Goal: Task Accomplishment & Management: Manage account settings

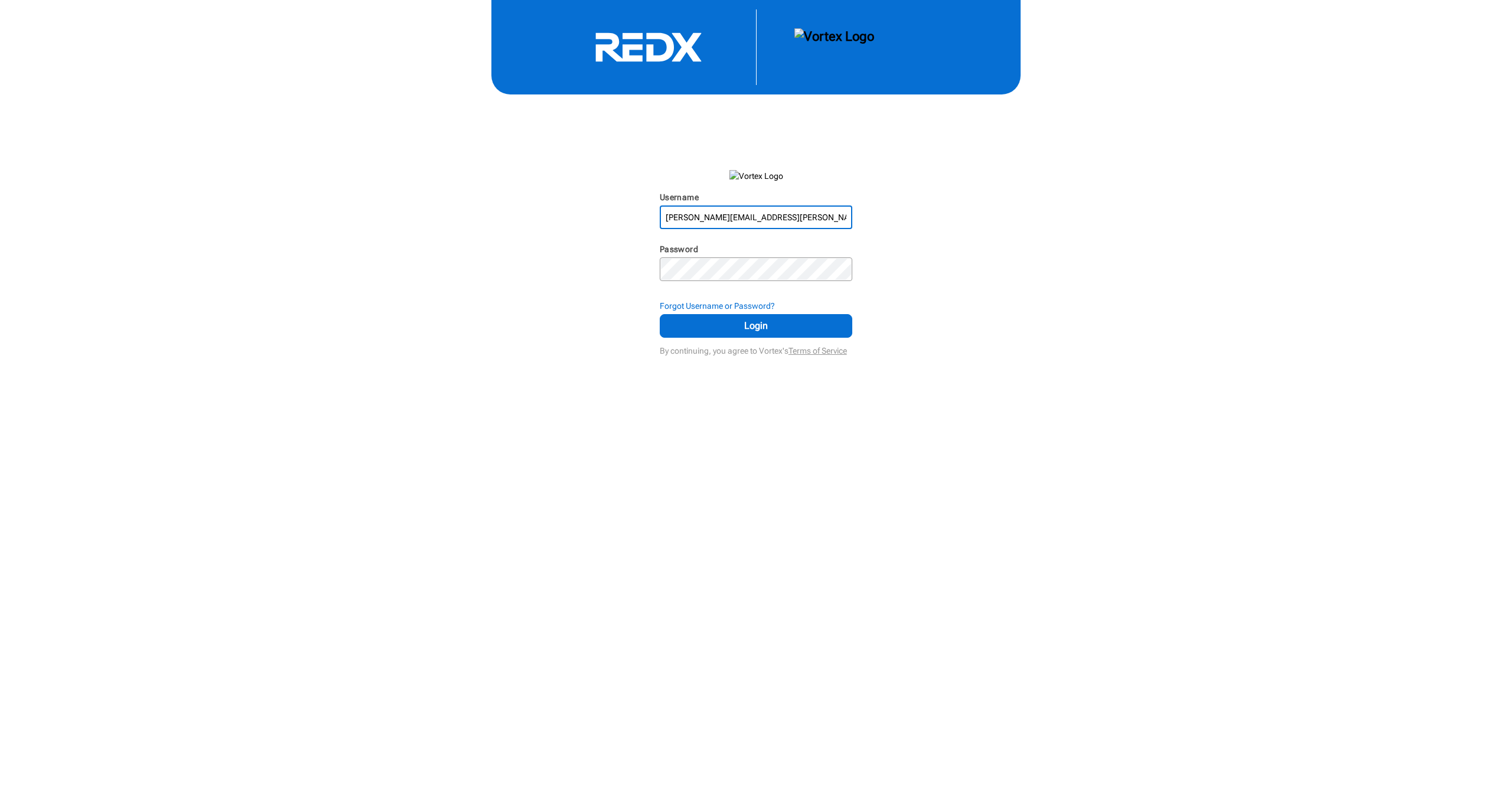
type input "[PERSON_NAME][EMAIL_ADDRESS][PERSON_NAME][DOMAIN_NAME]"
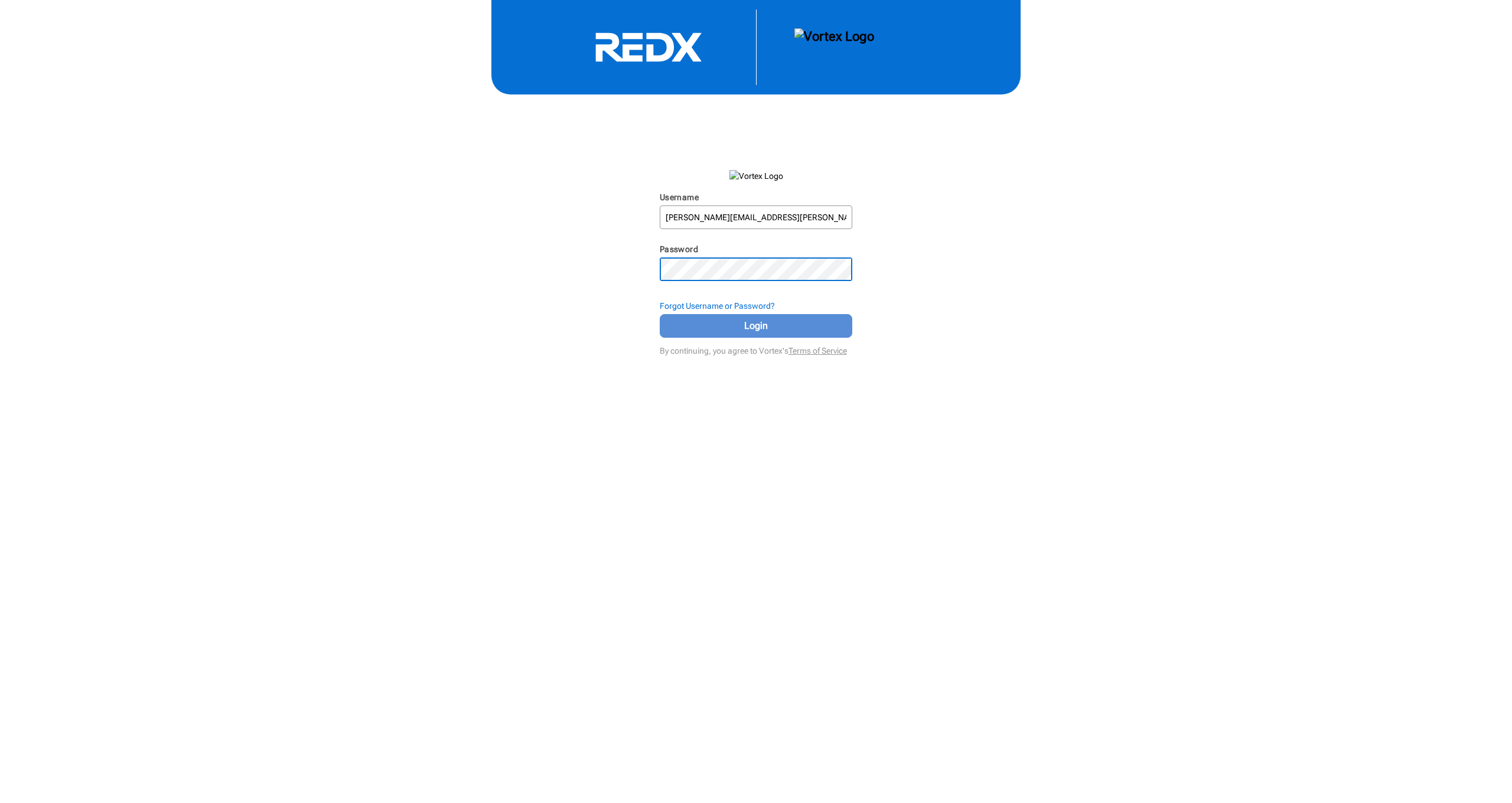
click at [766, 333] on span "Login" at bounding box center [756, 326] width 163 height 15
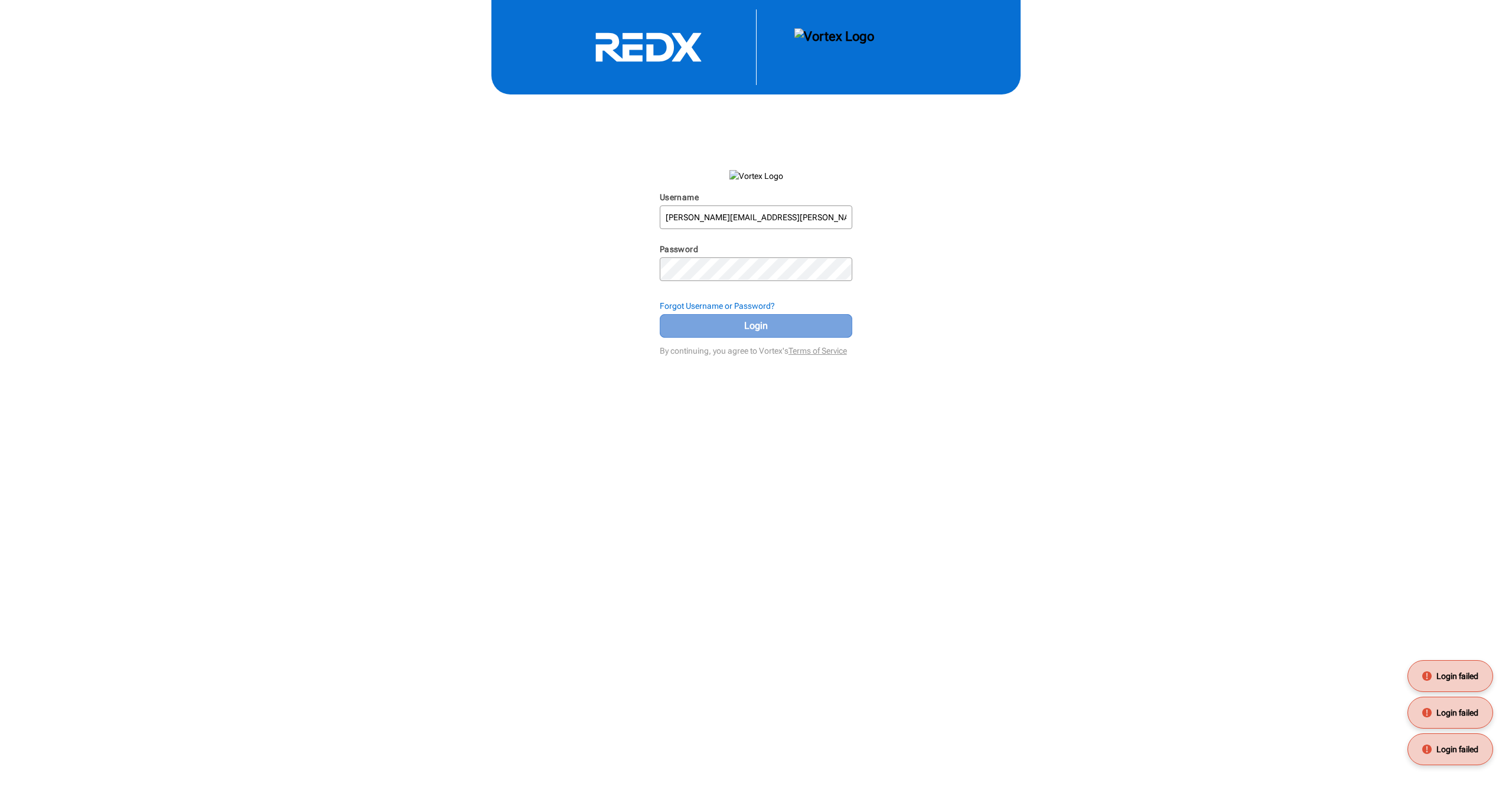
click at [766, 333] on span "Login" at bounding box center [756, 326] width 163 height 15
click at [766, 338] on button "Login" at bounding box center [756, 326] width 193 height 24
click at [766, 333] on span "Login" at bounding box center [756, 326] width 163 height 15
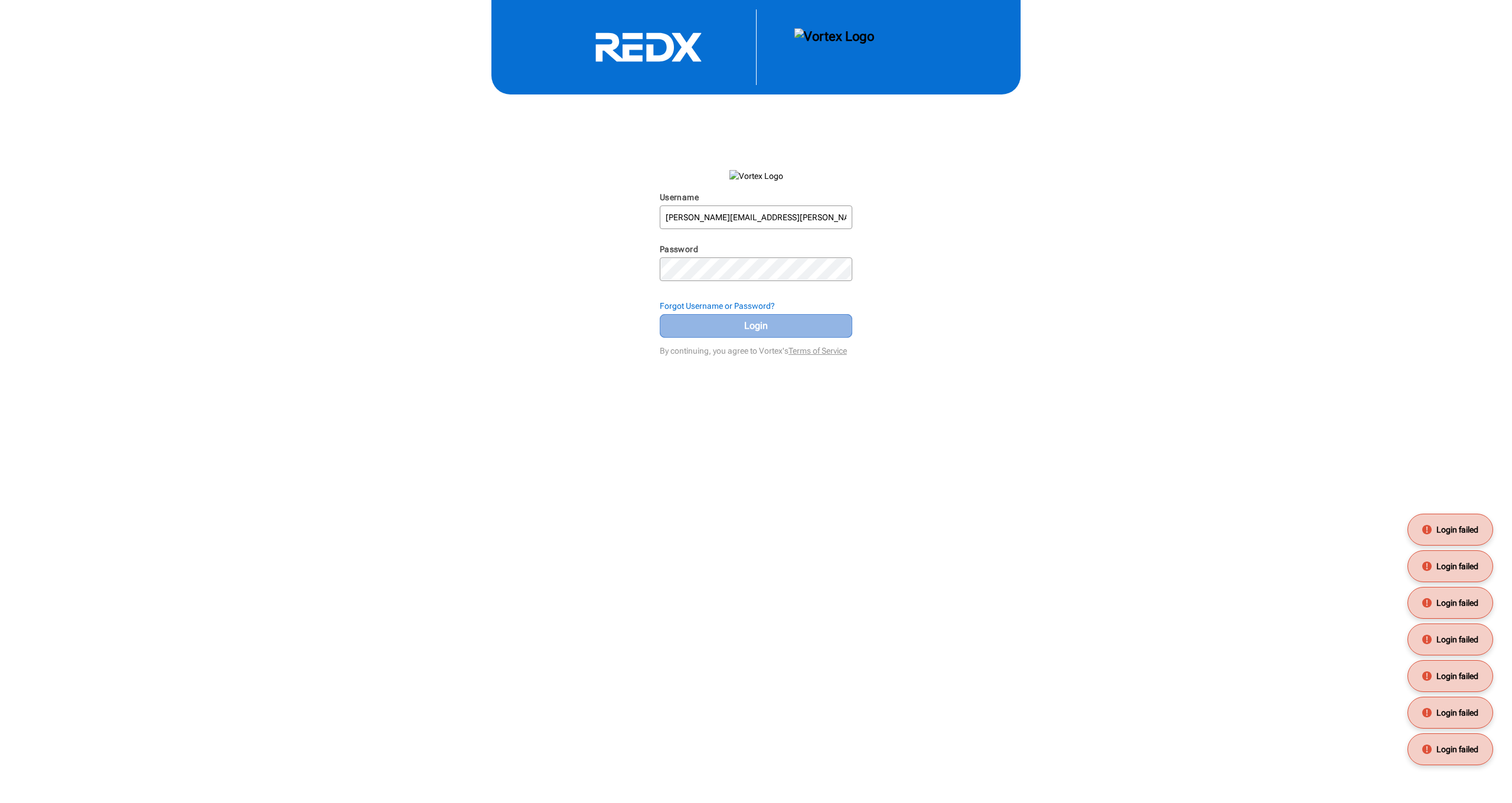
click at [766, 333] on span "Login" at bounding box center [756, 326] width 163 height 15
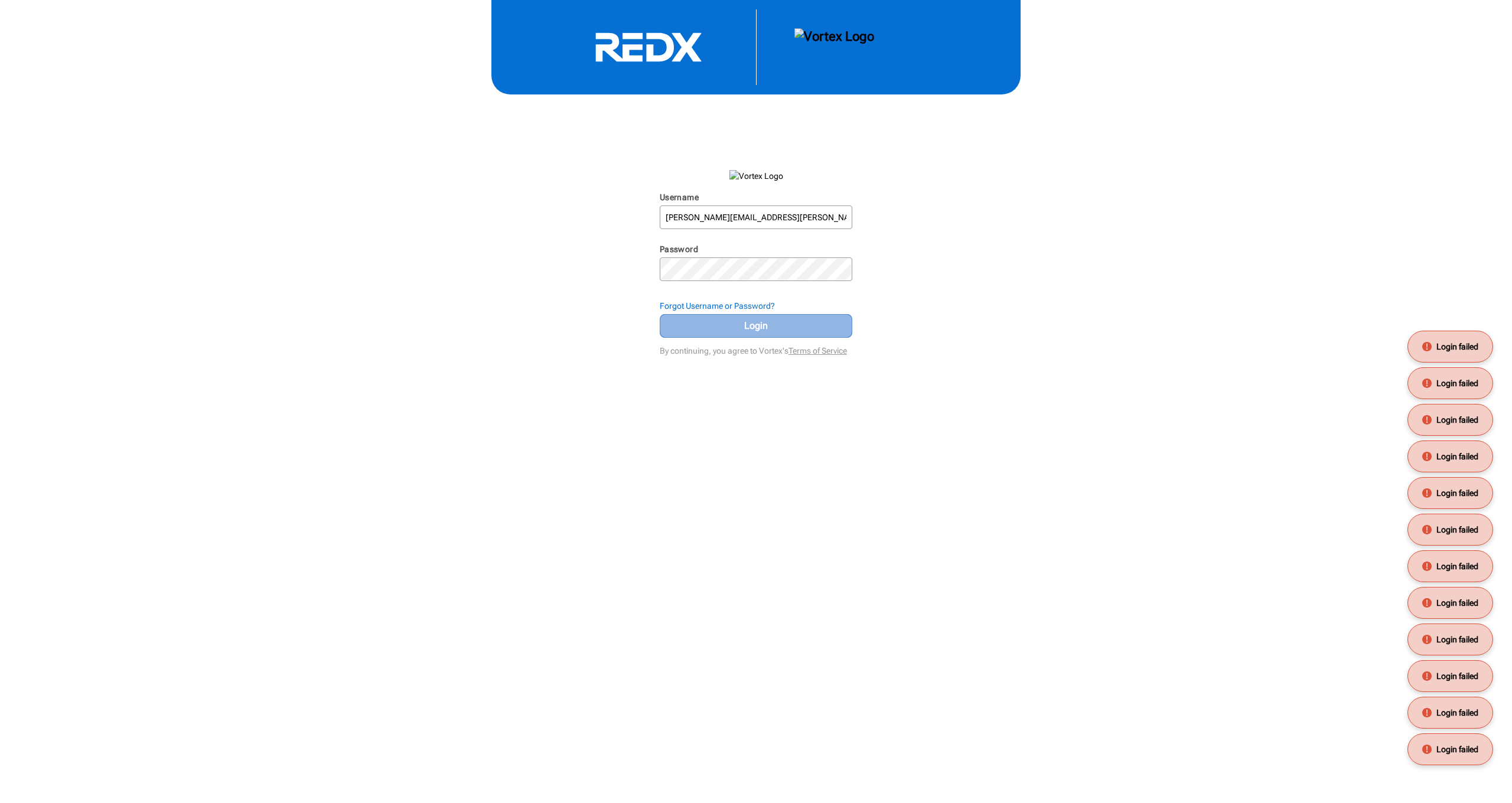
click at [766, 333] on span "Login" at bounding box center [756, 326] width 163 height 15
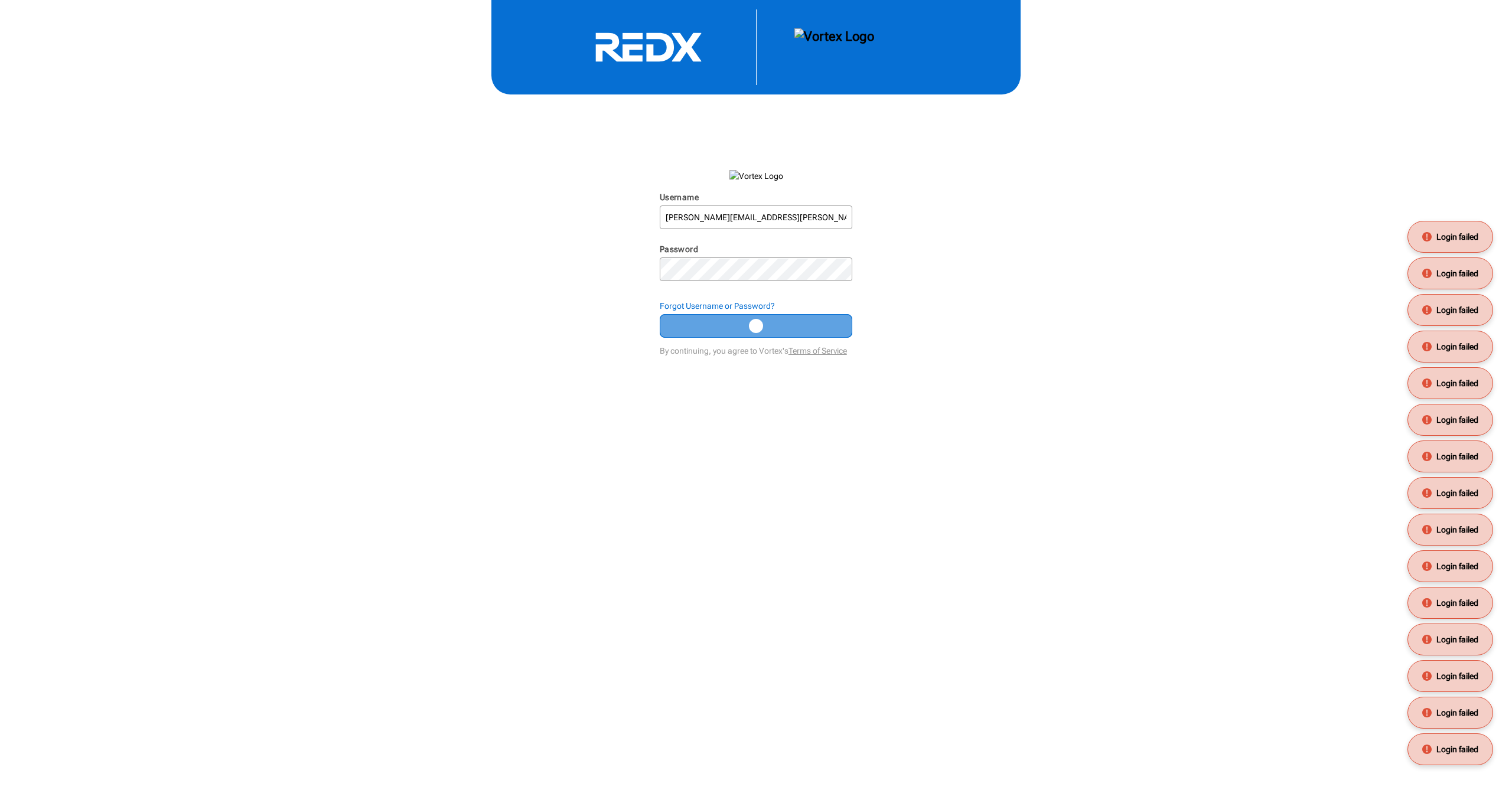
click at [766, 338] on button "Login" at bounding box center [756, 326] width 193 height 24
click at [766, 333] on span "Login" at bounding box center [756, 326] width 163 height 15
click at [767, 333] on span "Login" at bounding box center [756, 326] width 163 height 15
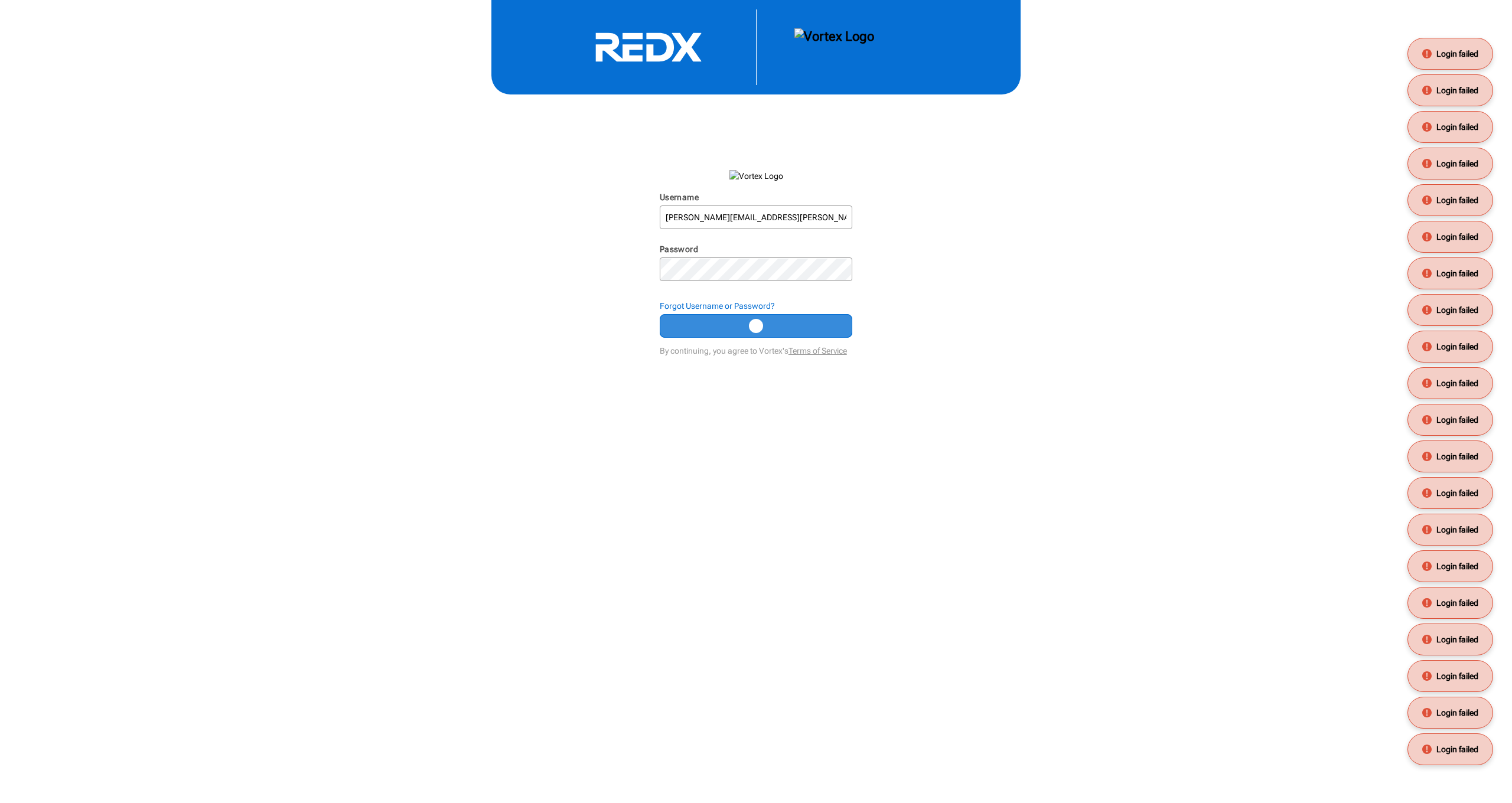
click at [767, 338] on button "Login" at bounding box center [756, 326] width 193 height 24
click at [767, 333] on span "Login" at bounding box center [756, 326] width 163 height 15
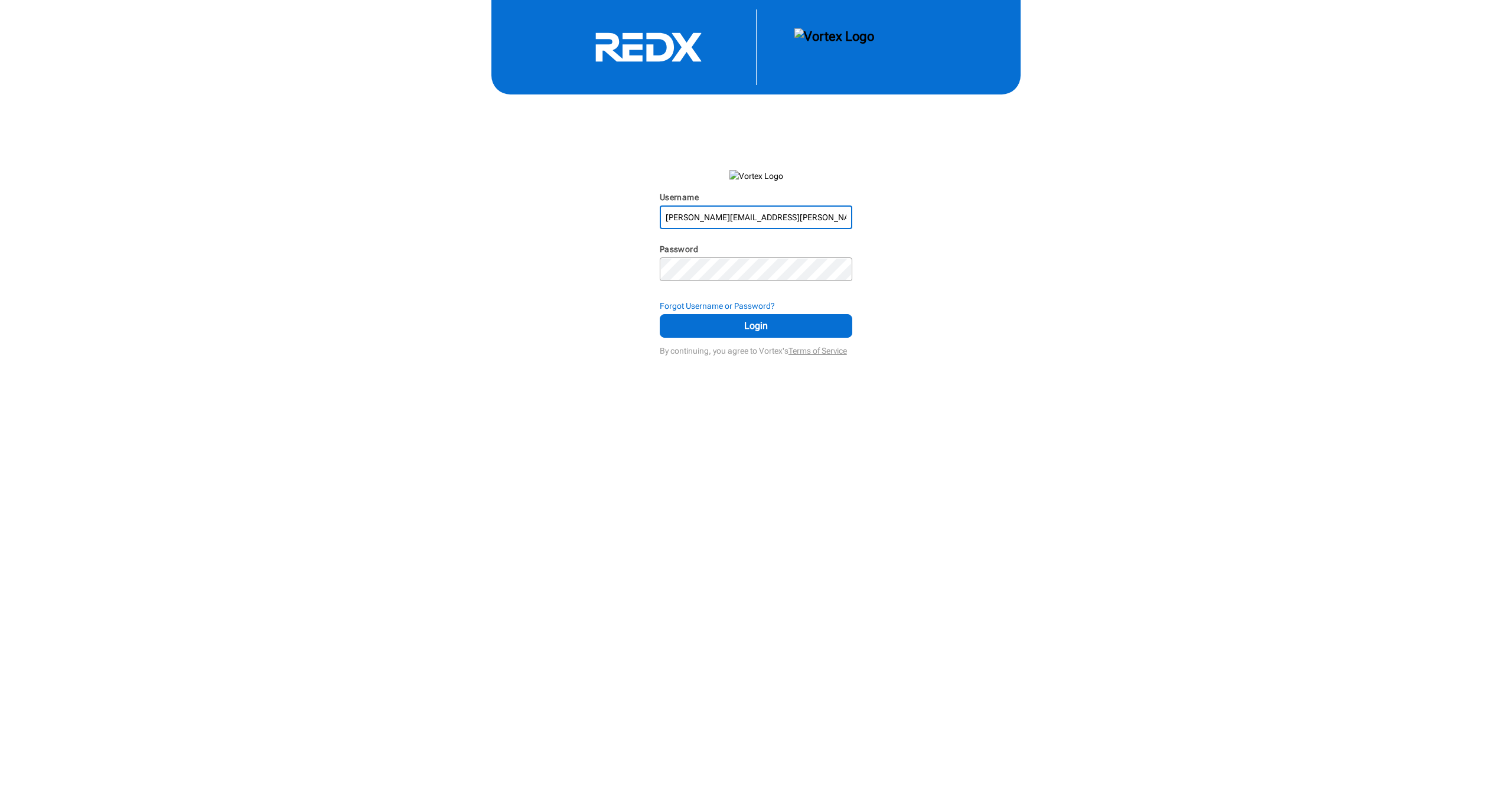
type input "[PERSON_NAME][EMAIL_ADDRESS][PERSON_NAME][DOMAIN_NAME]"
click at [732, 333] on span "Login" at bounding box center [756, 326] width 163 height 15
